Goal: Check status: Check status

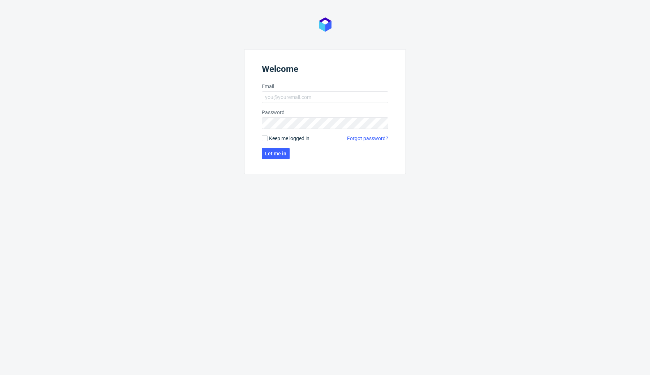
click at [302, 103] on form "Welcome Email Password Keep me logged in Forgot password? Let me in" at bounding box center [325, 111] width 162 height 125
click at [303, 100] on input "Email" at bounding box center [325, 97] width 126 height 12
click at [0, 375] on com-1password-button at bounding box center [0, 375] width 0 height 0
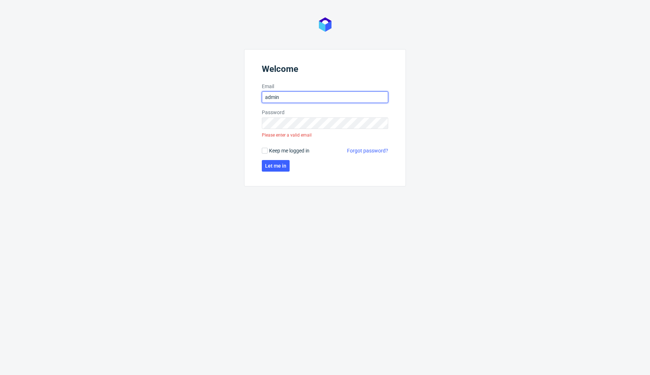
type input "[EMAIL_ADDRESS][DOMAIN_NAME]"
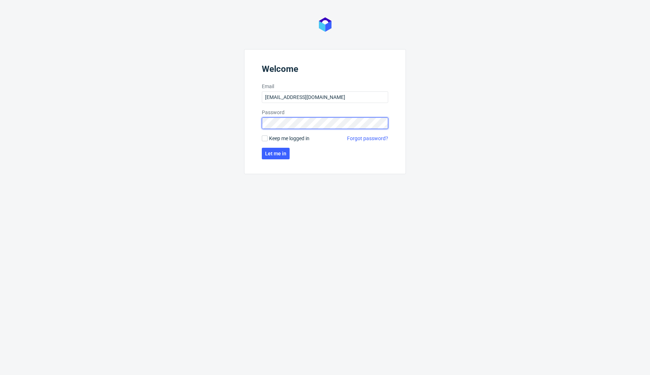
click button "Let me in" at bounding box center [276, 154] width 28 height 12
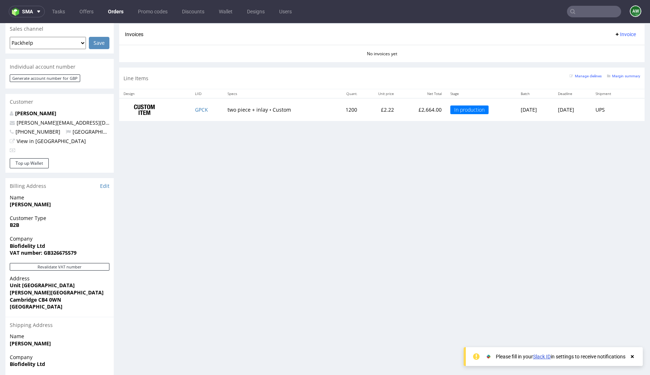
scroll to position [189, 0]
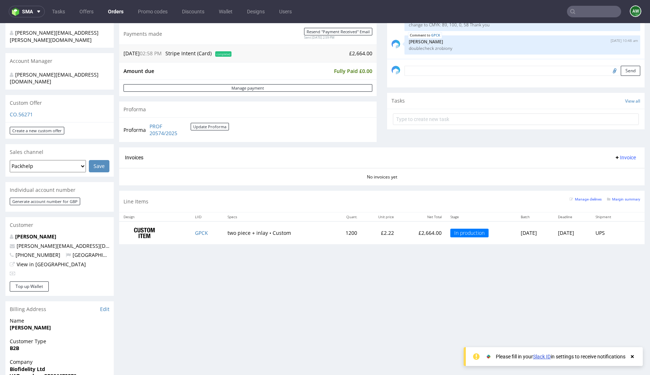
click at [631, 355] on use at bounding box center [632, 356] width 3 height 3
click at [591, 323] on div "Progress Payment Paid [DATE] Payment “Received” Email Sent [DATE] 14:59 Line It…" at bounding box center [382, 205] width 526 height 696
